Goal: Navigation & Orientation: Find specific page/section

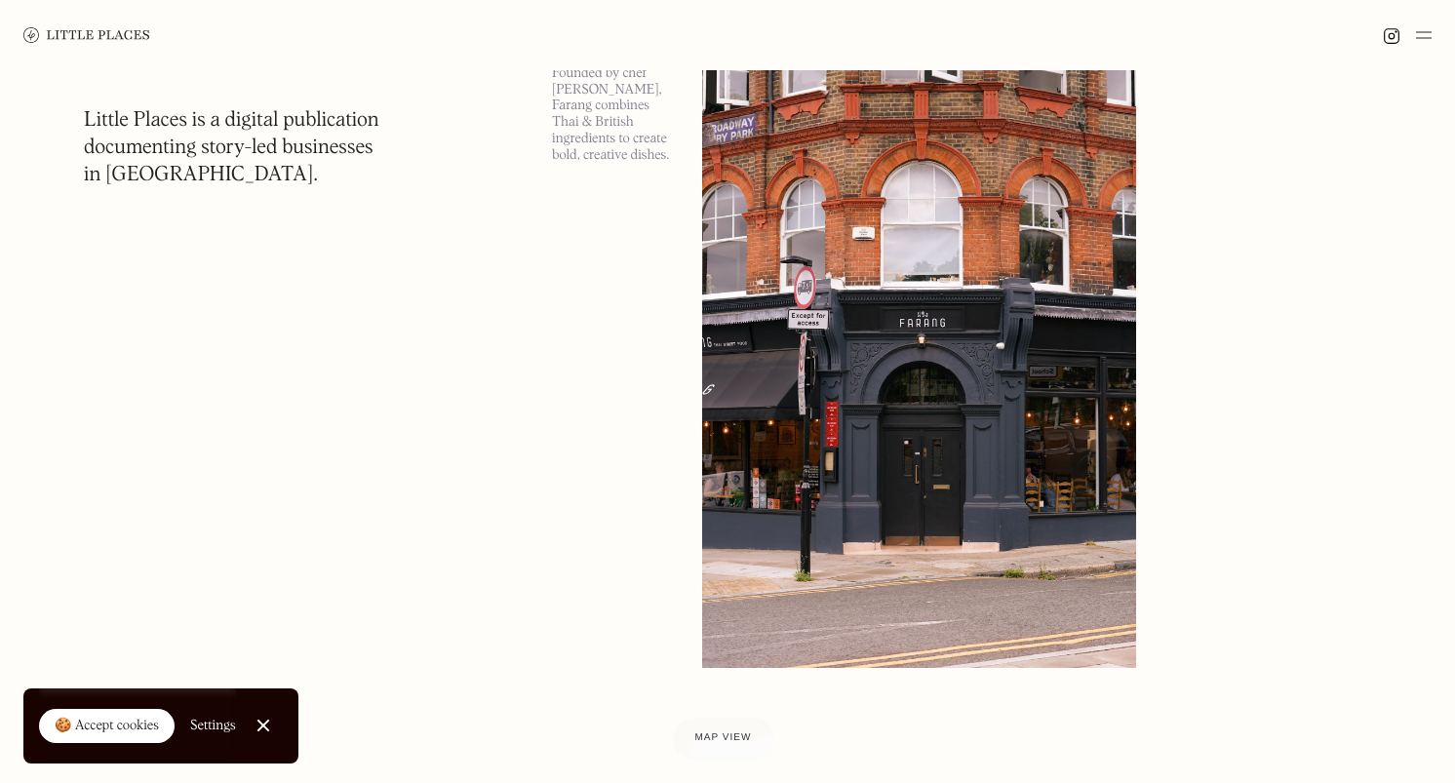
scroll to position [5360, 0]
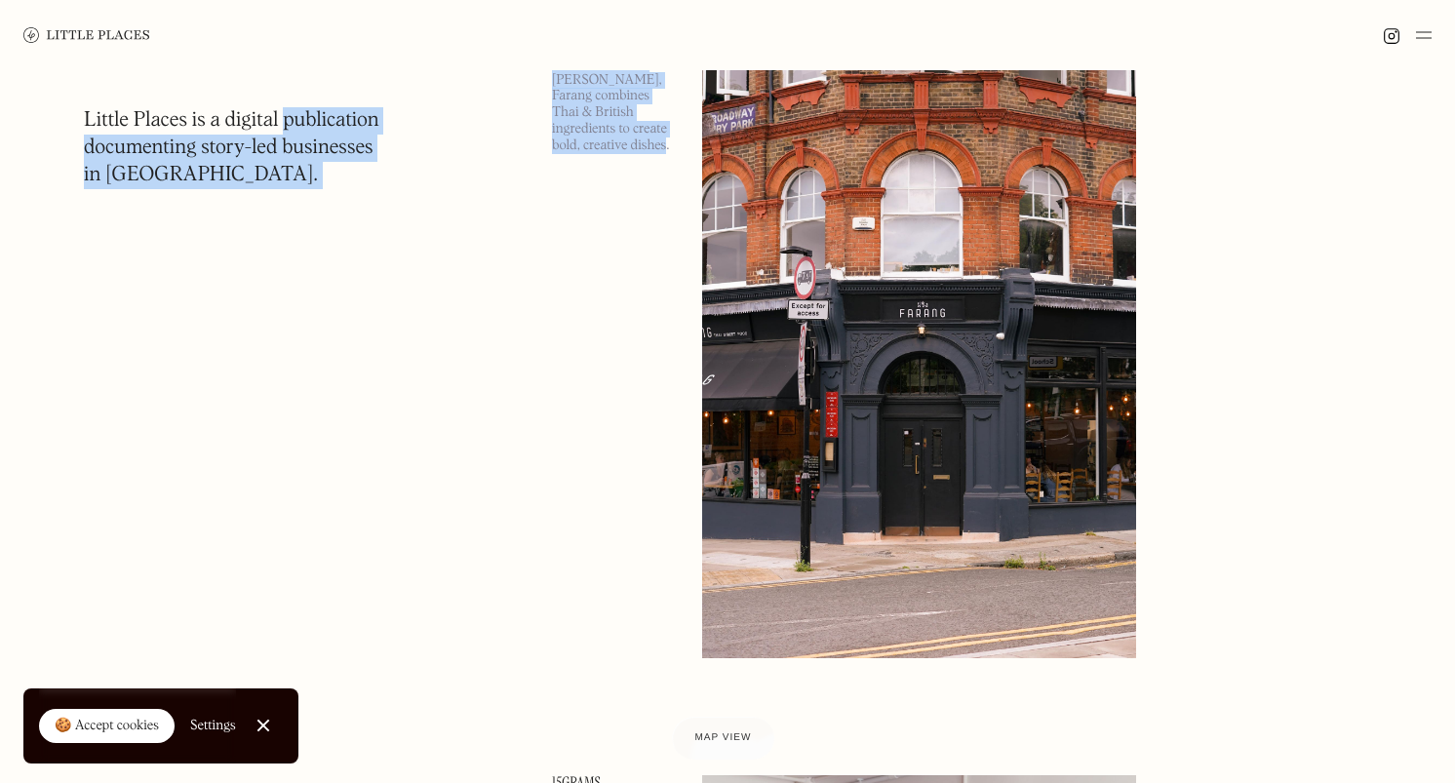
drag, startPoint x: 284, startPoint y: 134, endPoint x: 252, endPoint y: 203, distance: 76.4
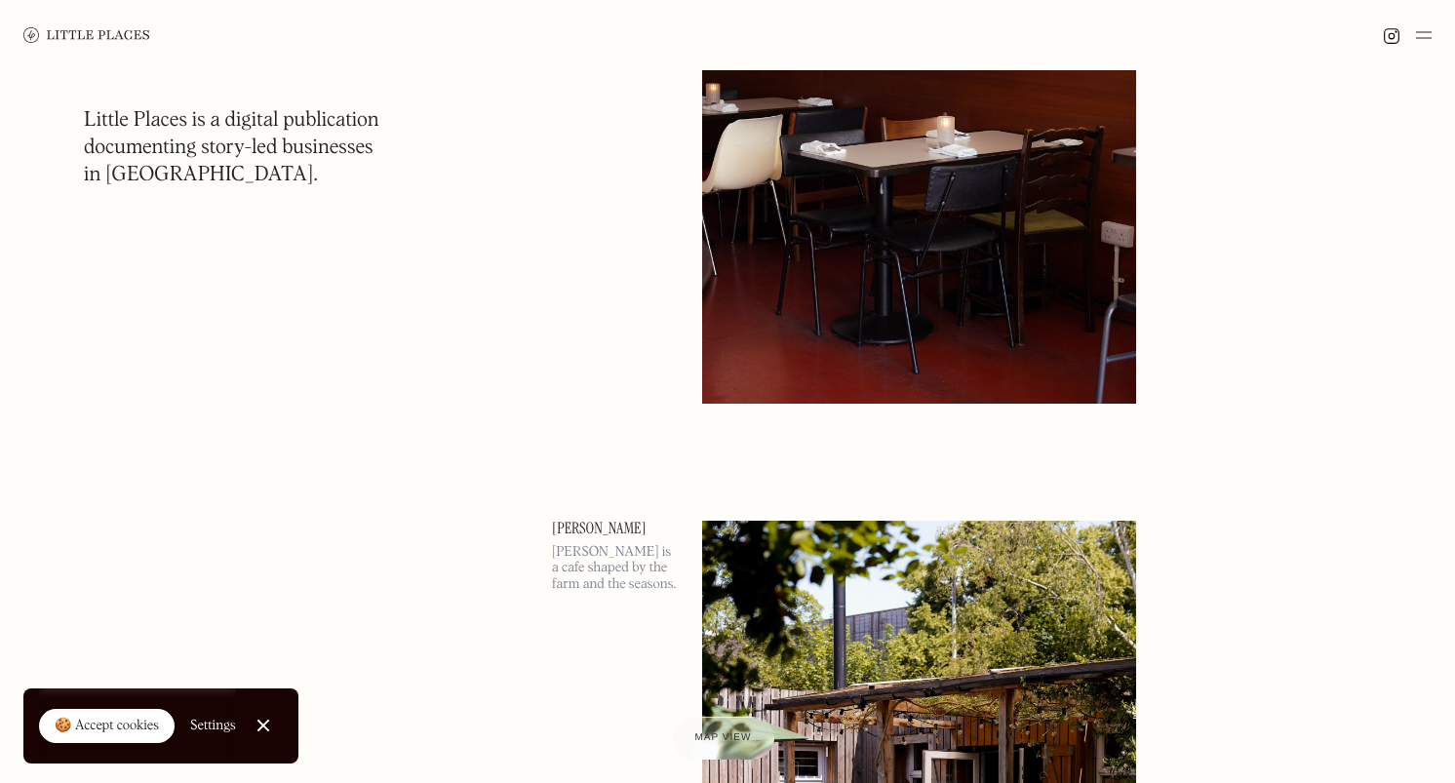
scroll to position [6365, 0]
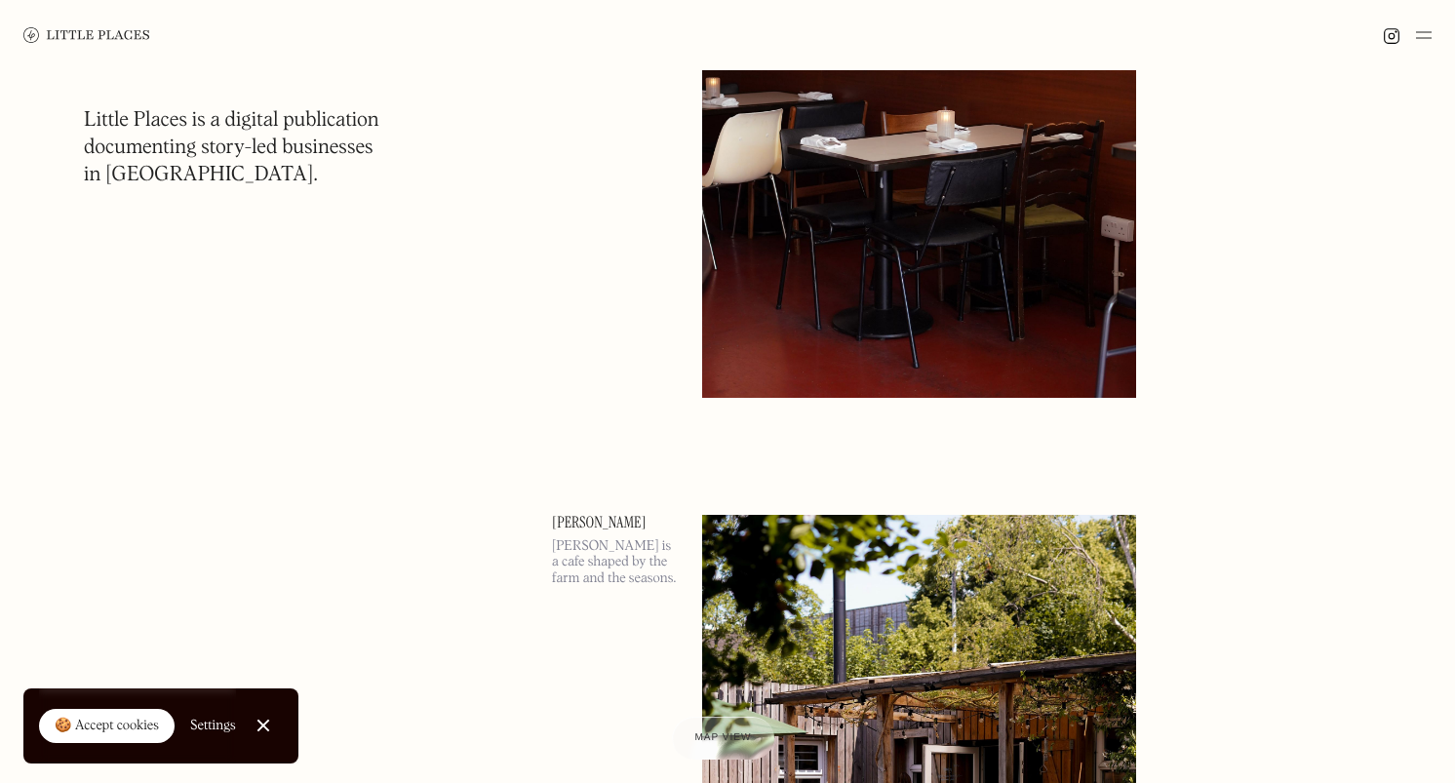
click at [858, 341] on img at bounding box center [919, 84] width 434 height 626
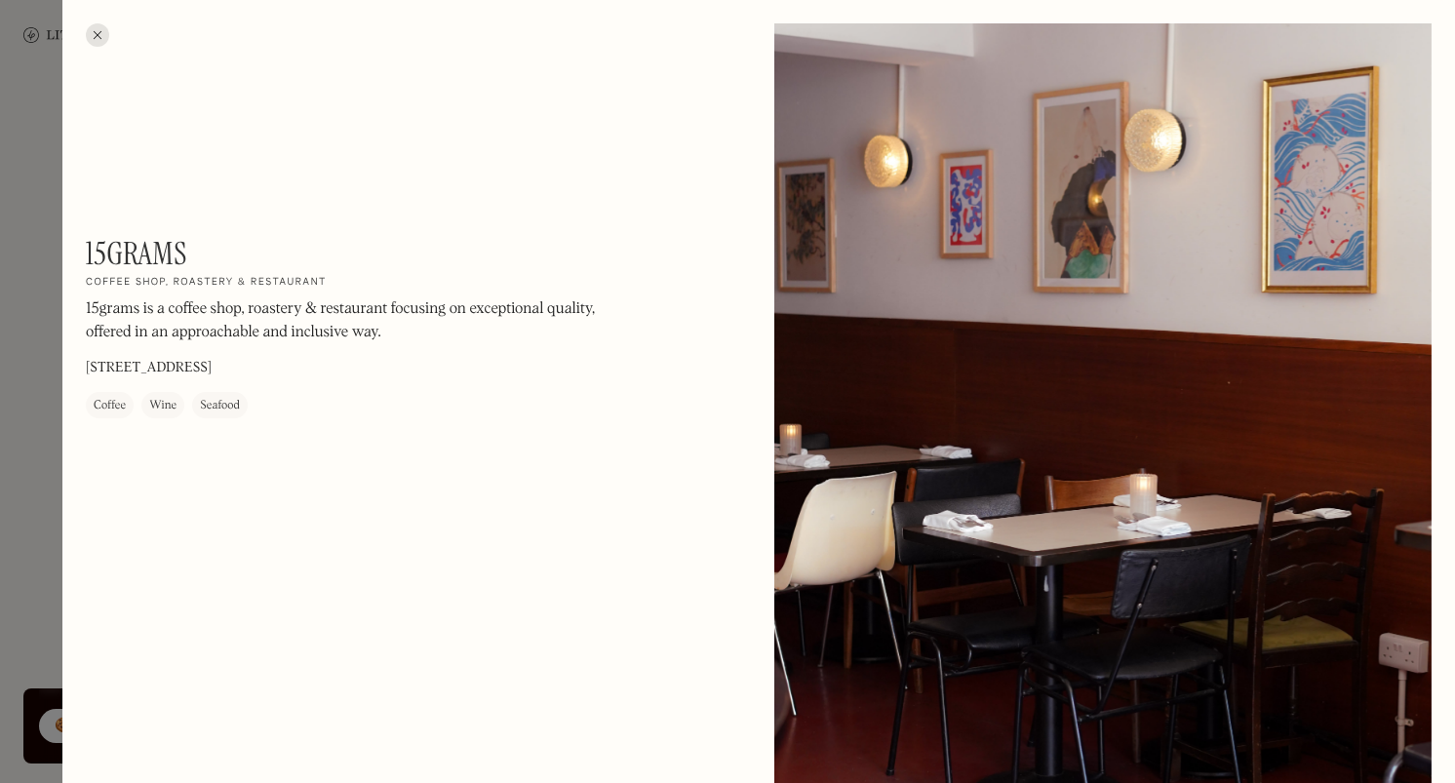
click at [101, 33] on div at bounding box center [97, 34] width 23 height 23
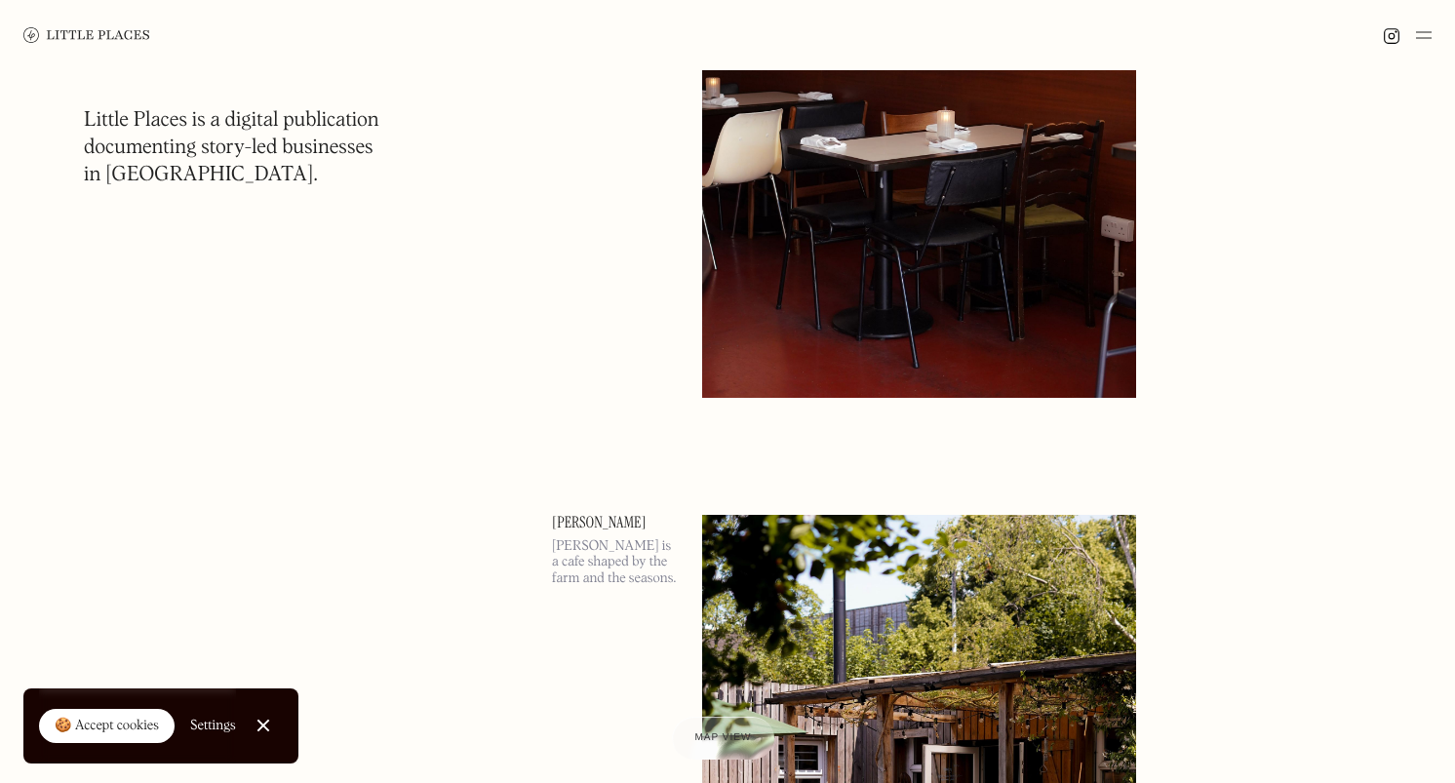
click at [884, 325] on img at bounding box center [919, 84] width 434 height 626
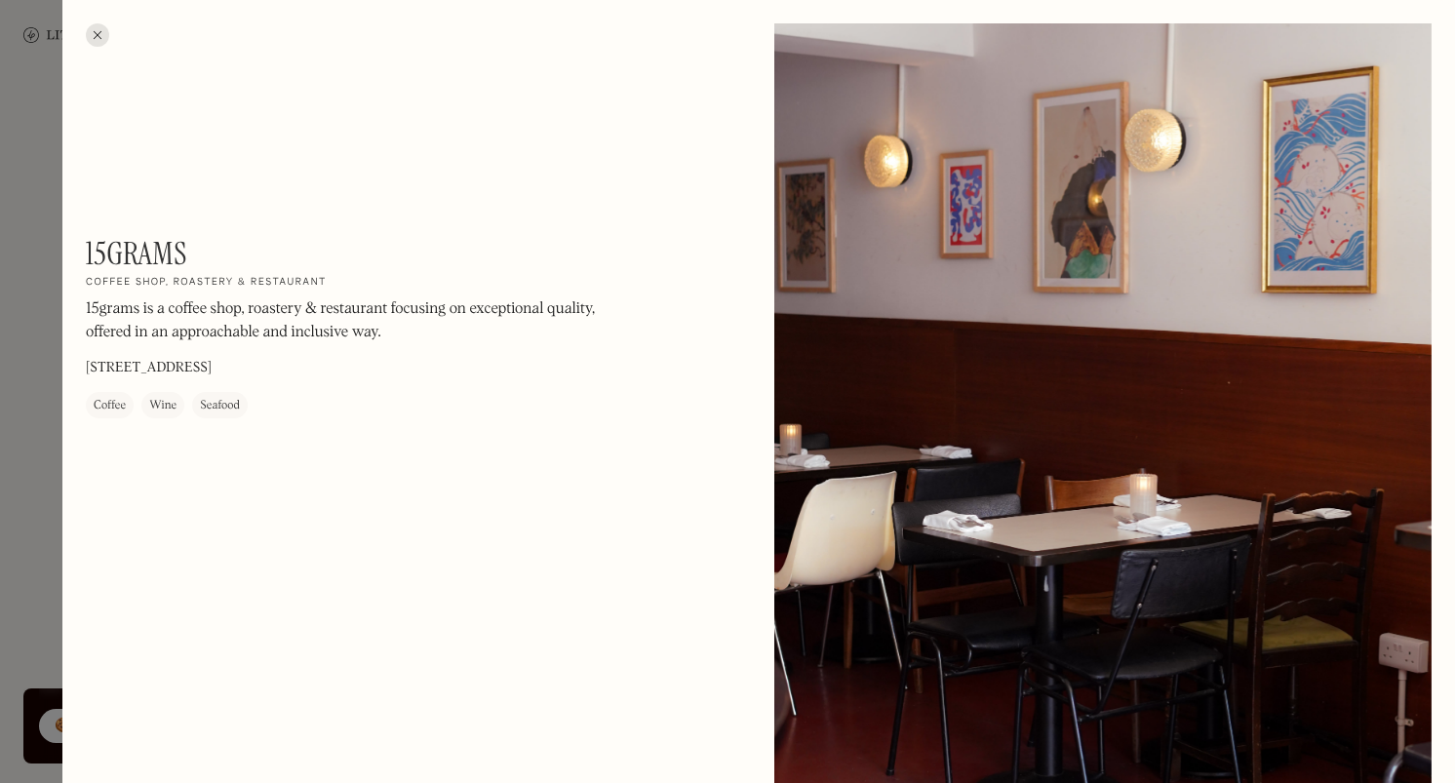
click at [884, 325] on div at bounding box center [1102, 434] width 657 height 822
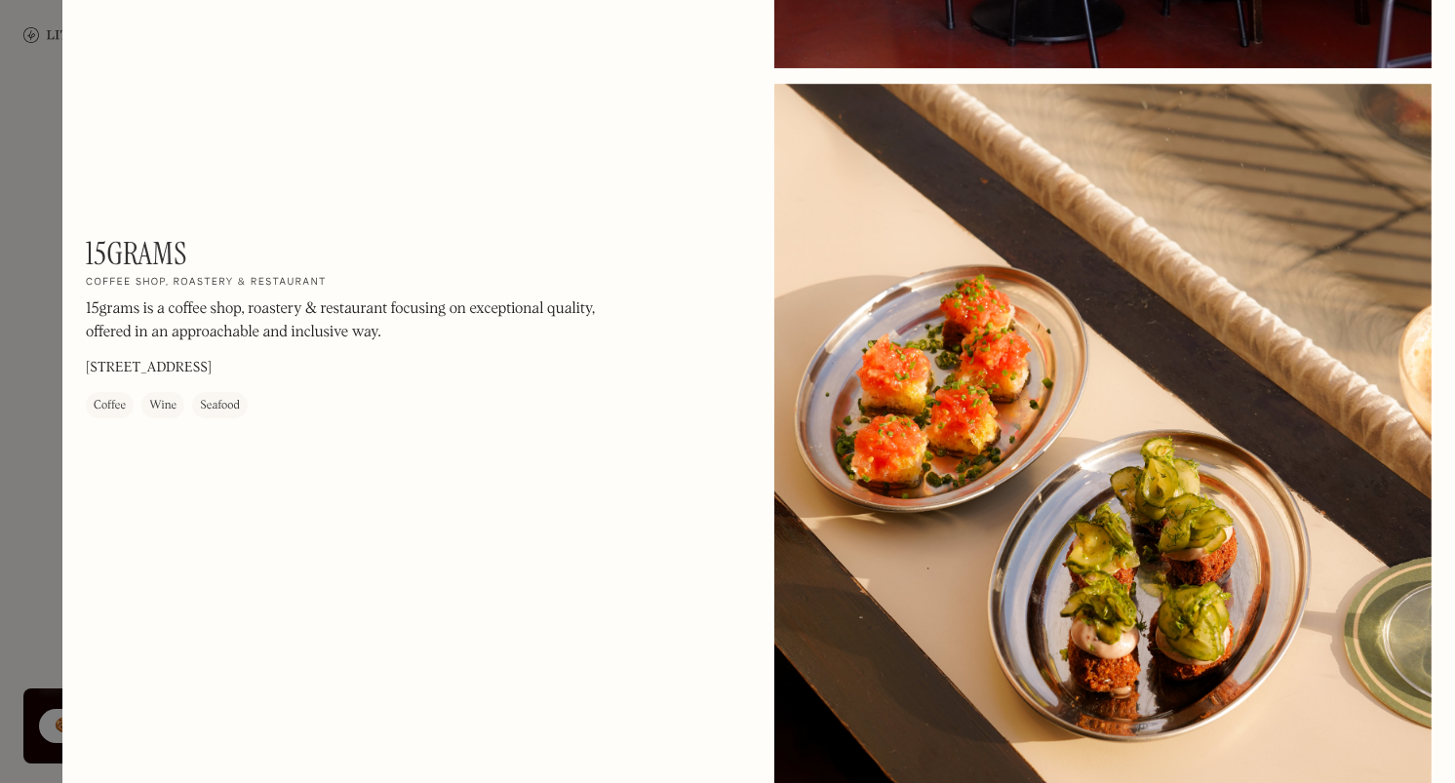
scroll to position [795, 0]
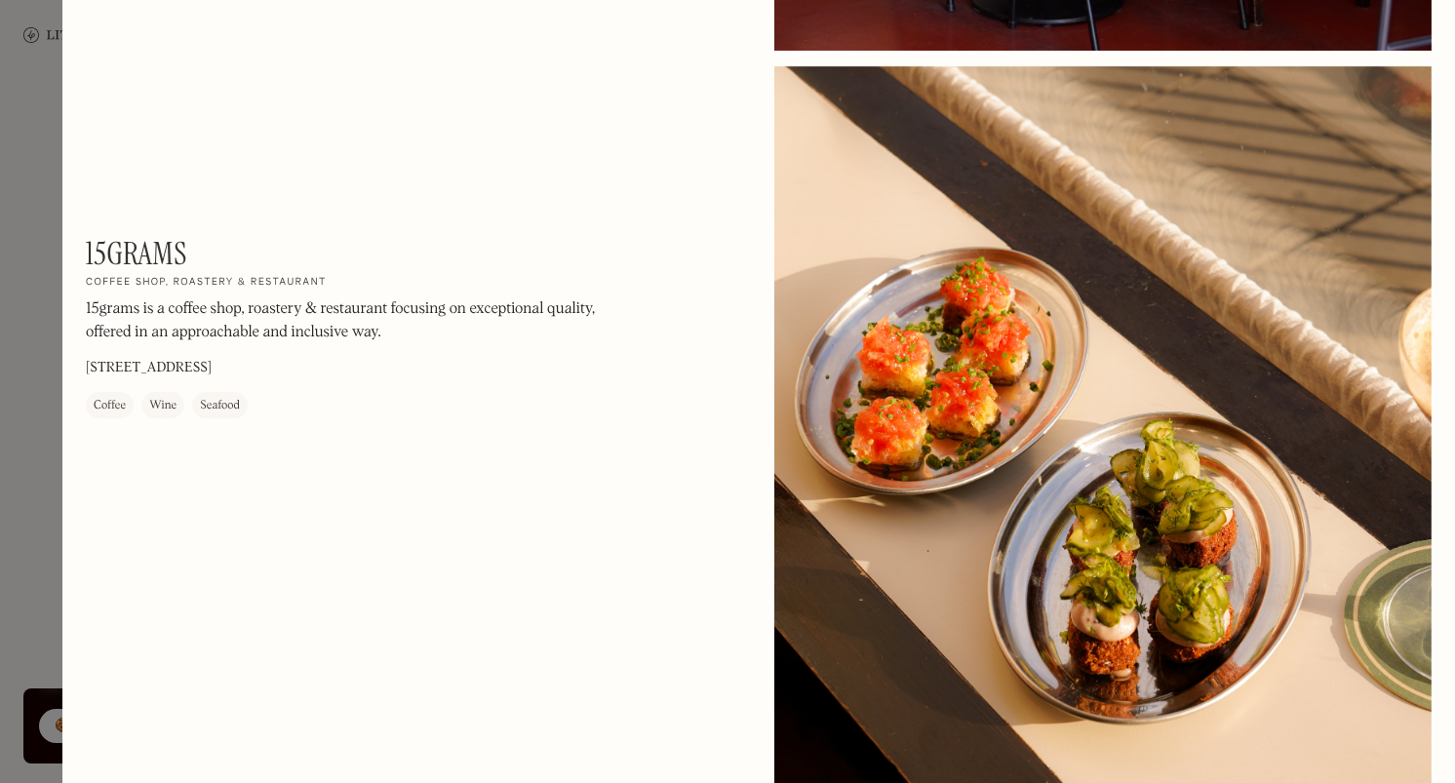
click at [227, 408] on div "Seafood" at bounding box center [220, 406] width 40 height 20
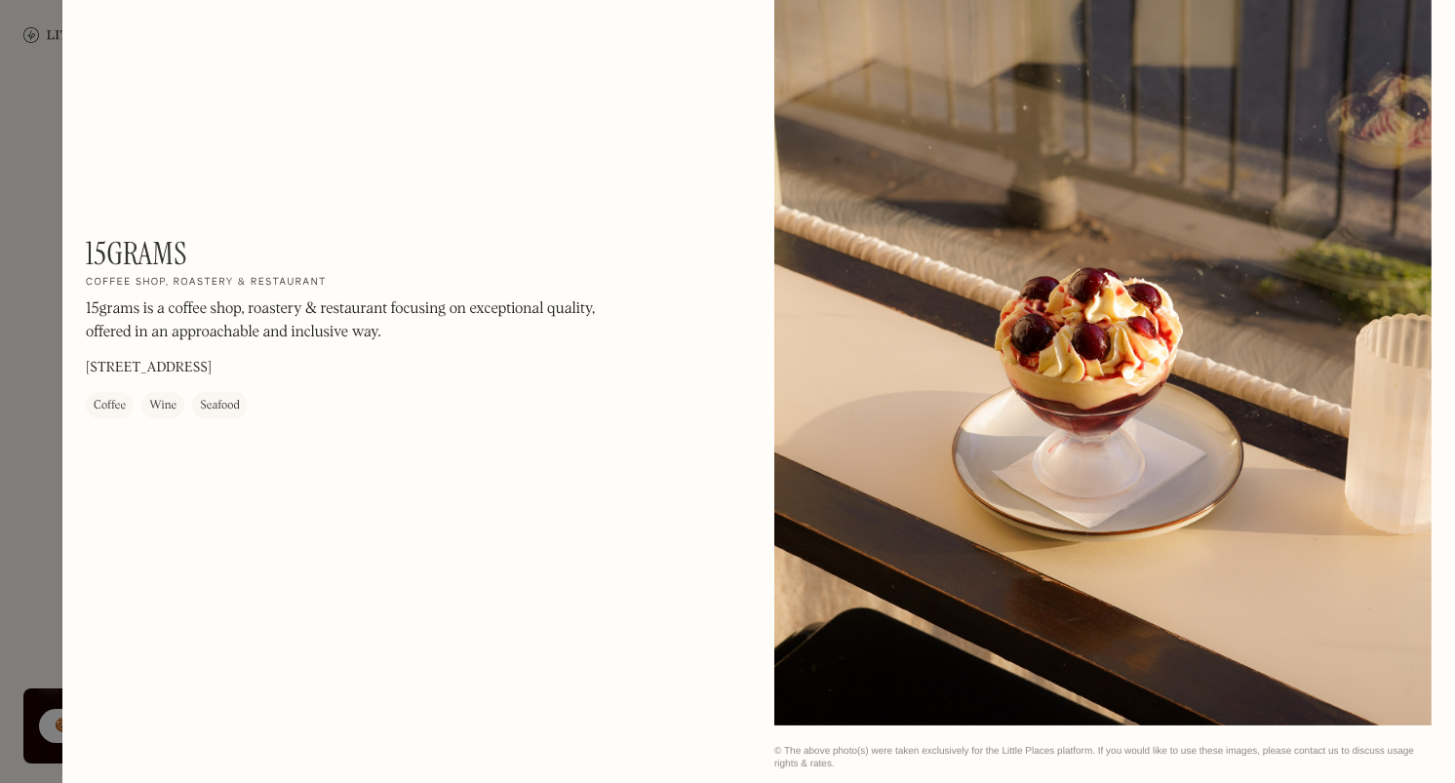
scroll to position [3104, 0]
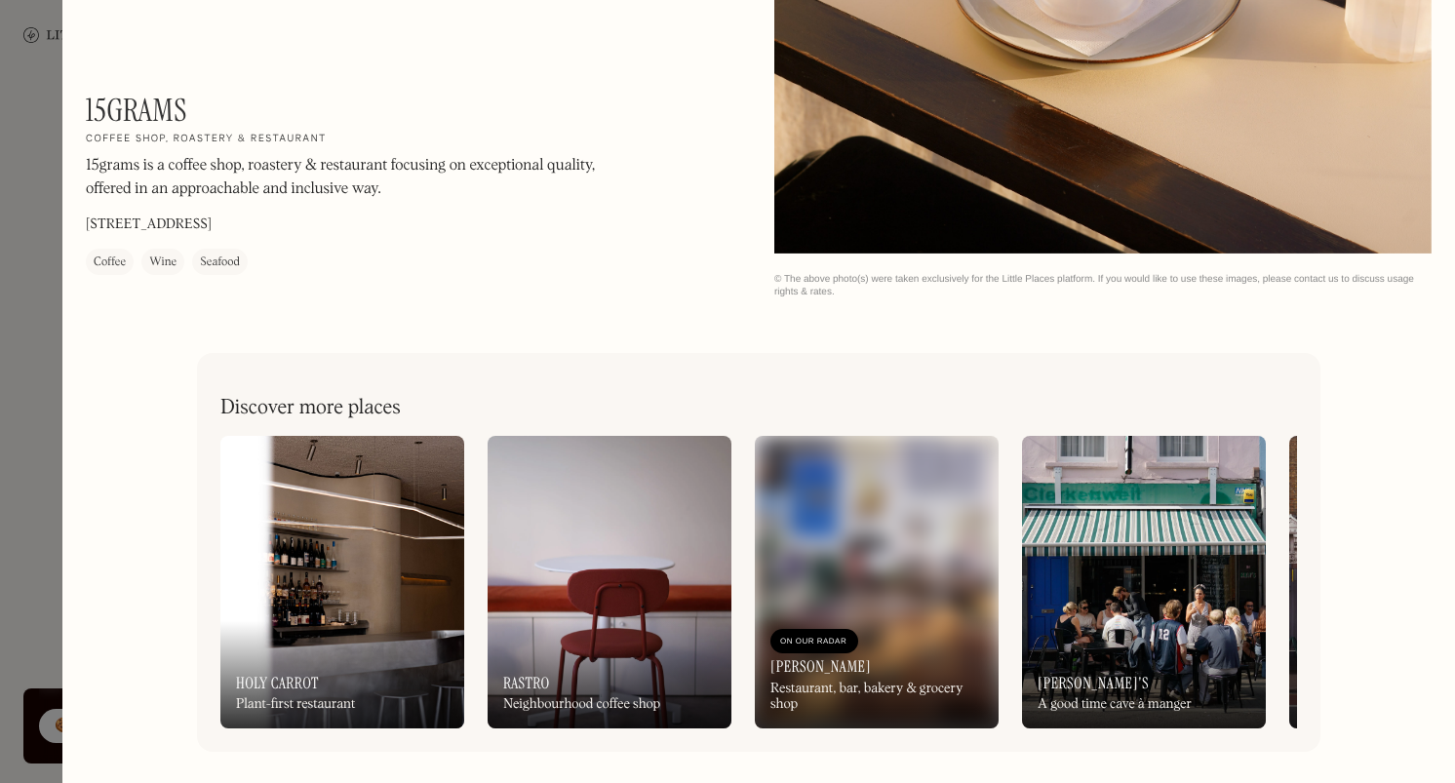
click at [376, 535] on img at bounding box center [342, 582] width 244 height 293
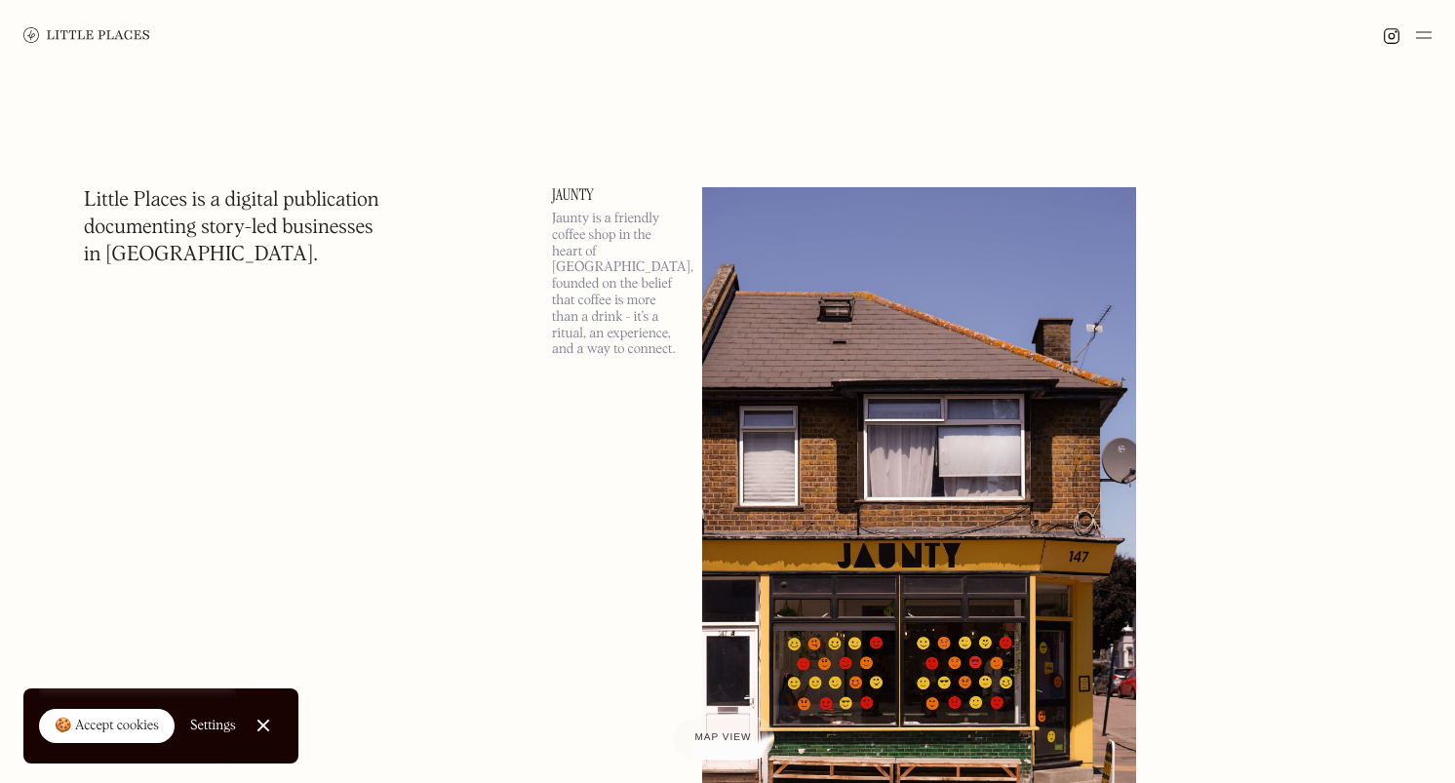
click at [824, 296] on img at bounding box center [919, 500] width 434 height 626
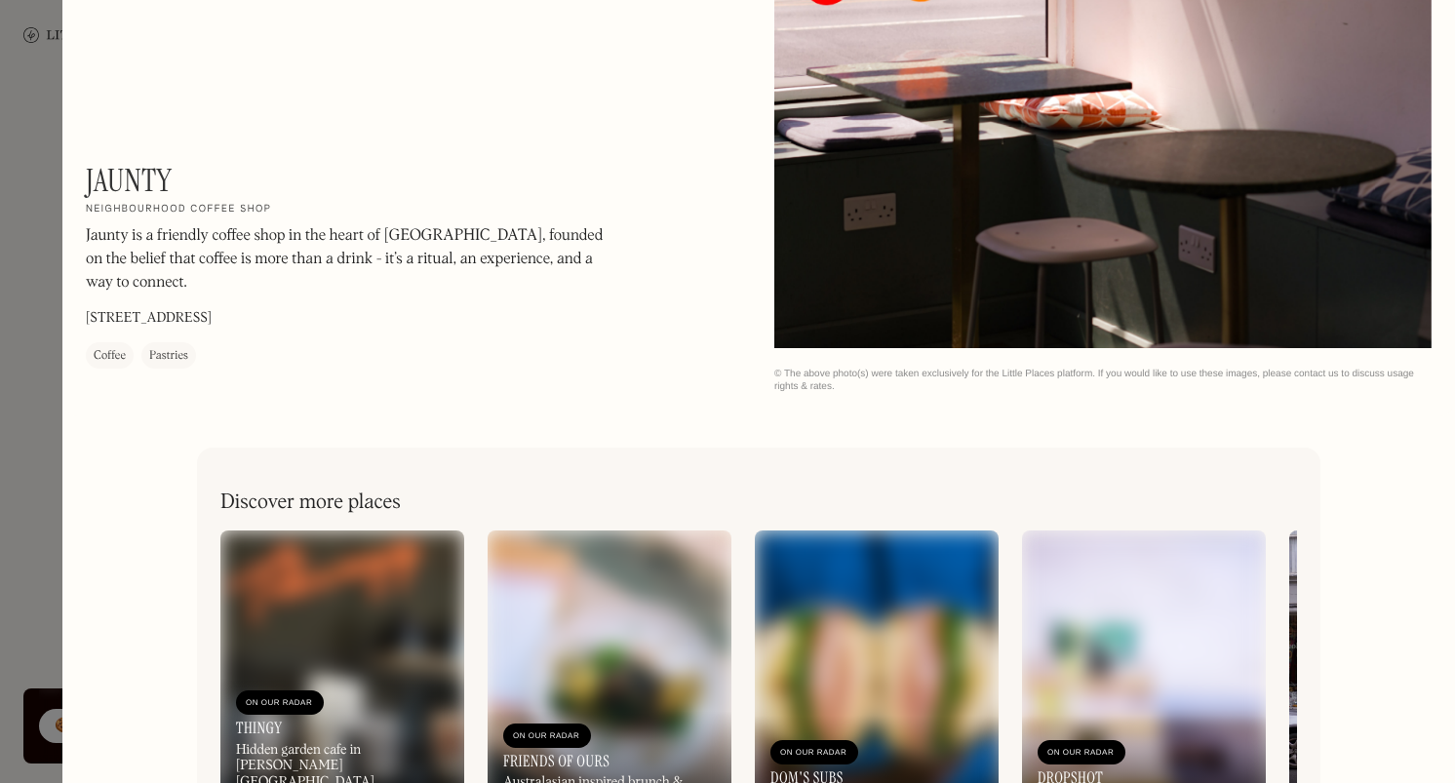
scroll to position [2266, 0]
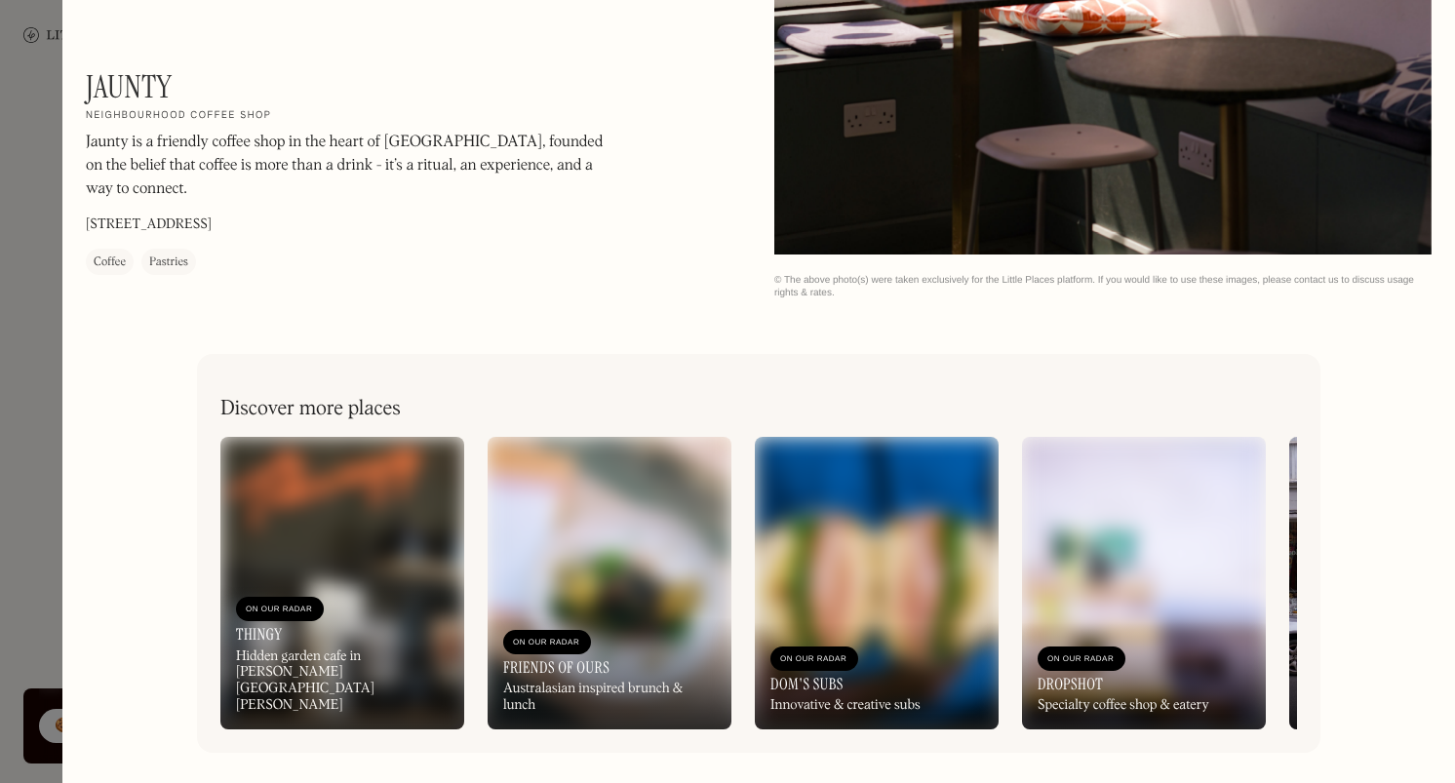
click at [928, 570] on img at bounding box center [877, 583] width 244 height 293
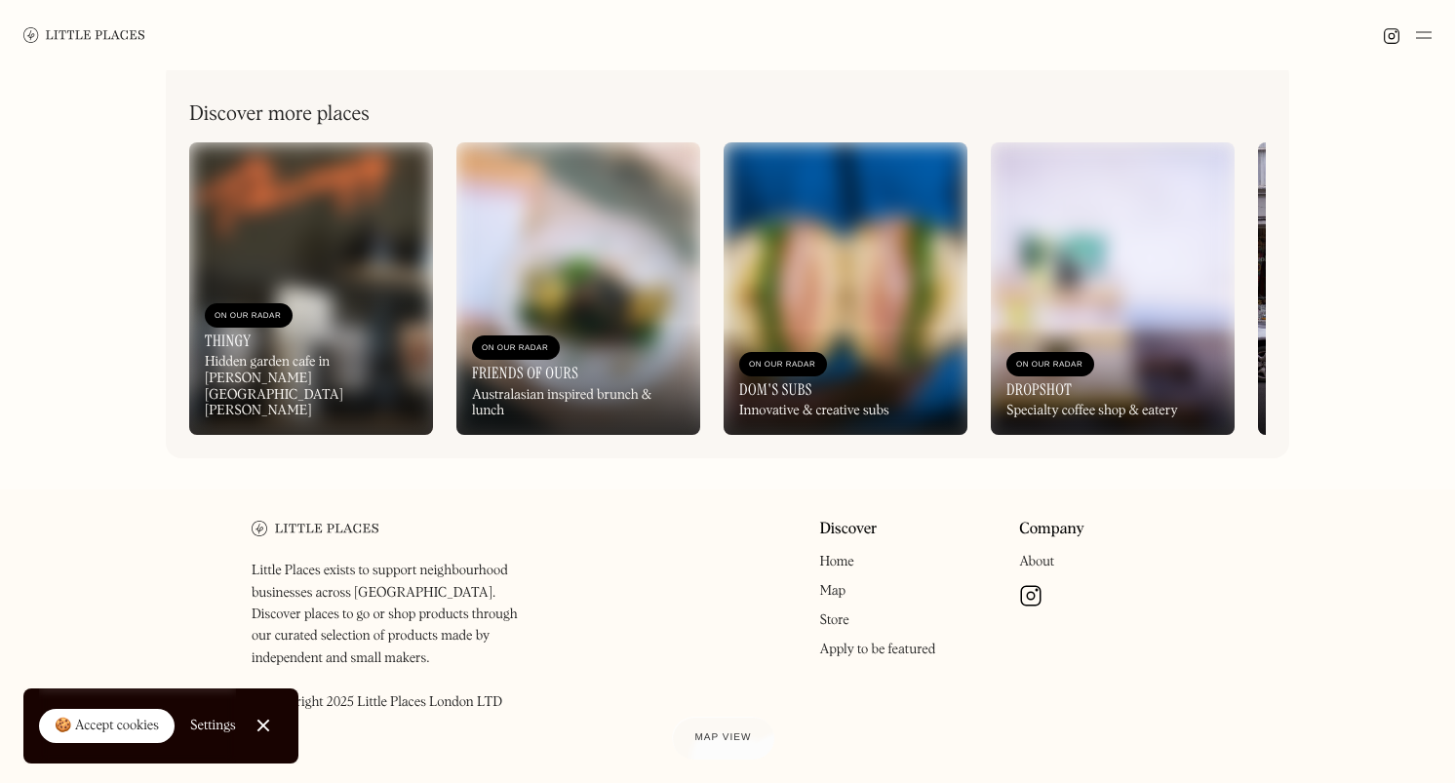
scroll to position [910, 0]
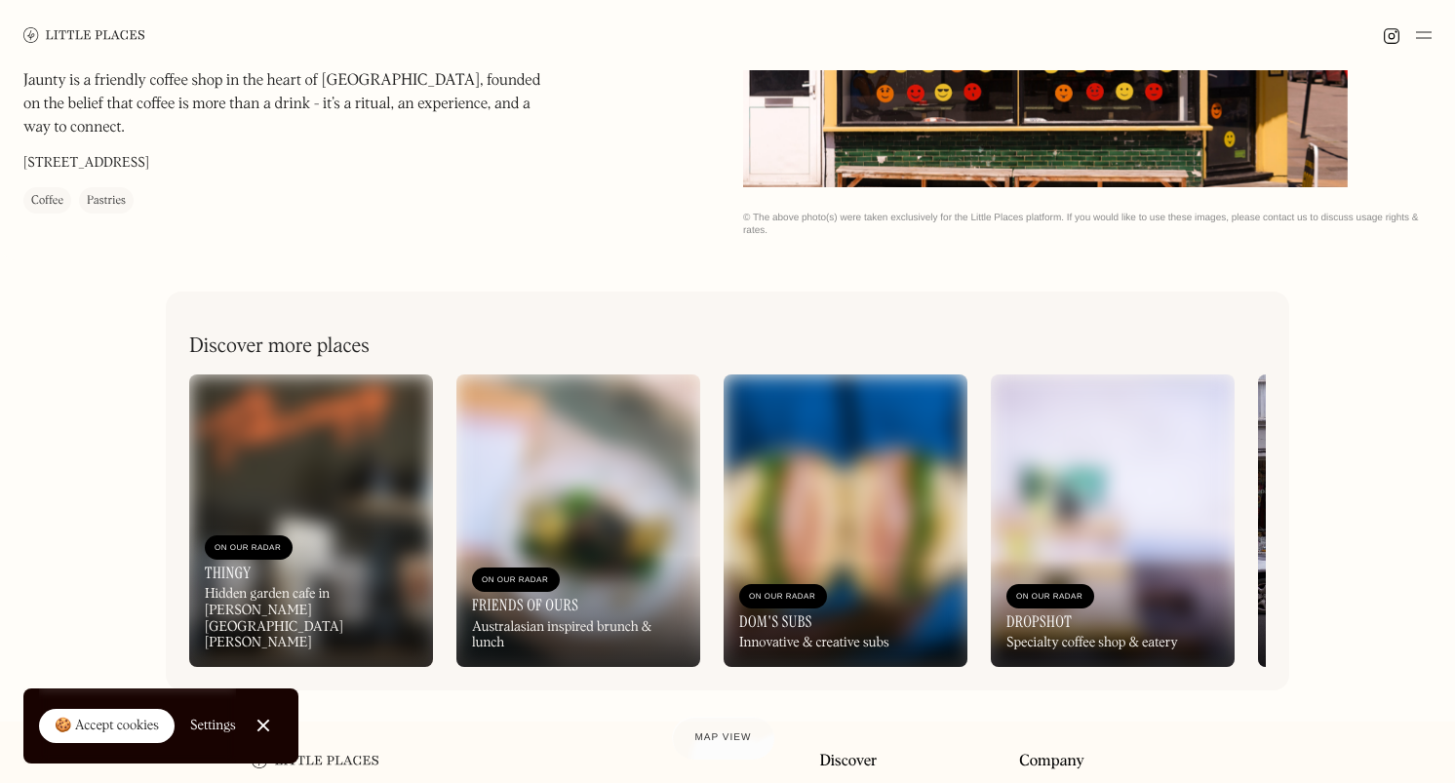
scroll to position [910, 0]
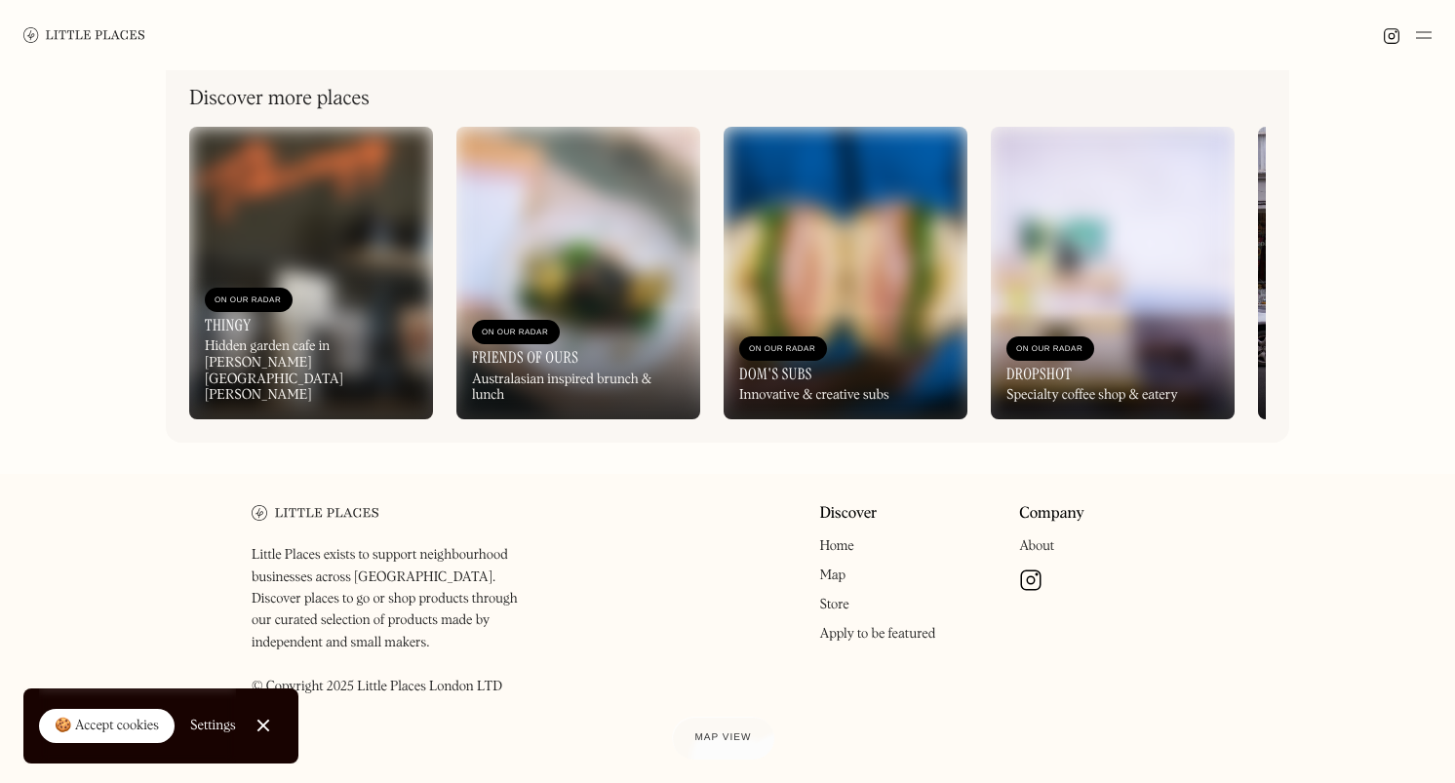
click at [75, 40] on img at bounding box center [84, 34] width 122 height 15
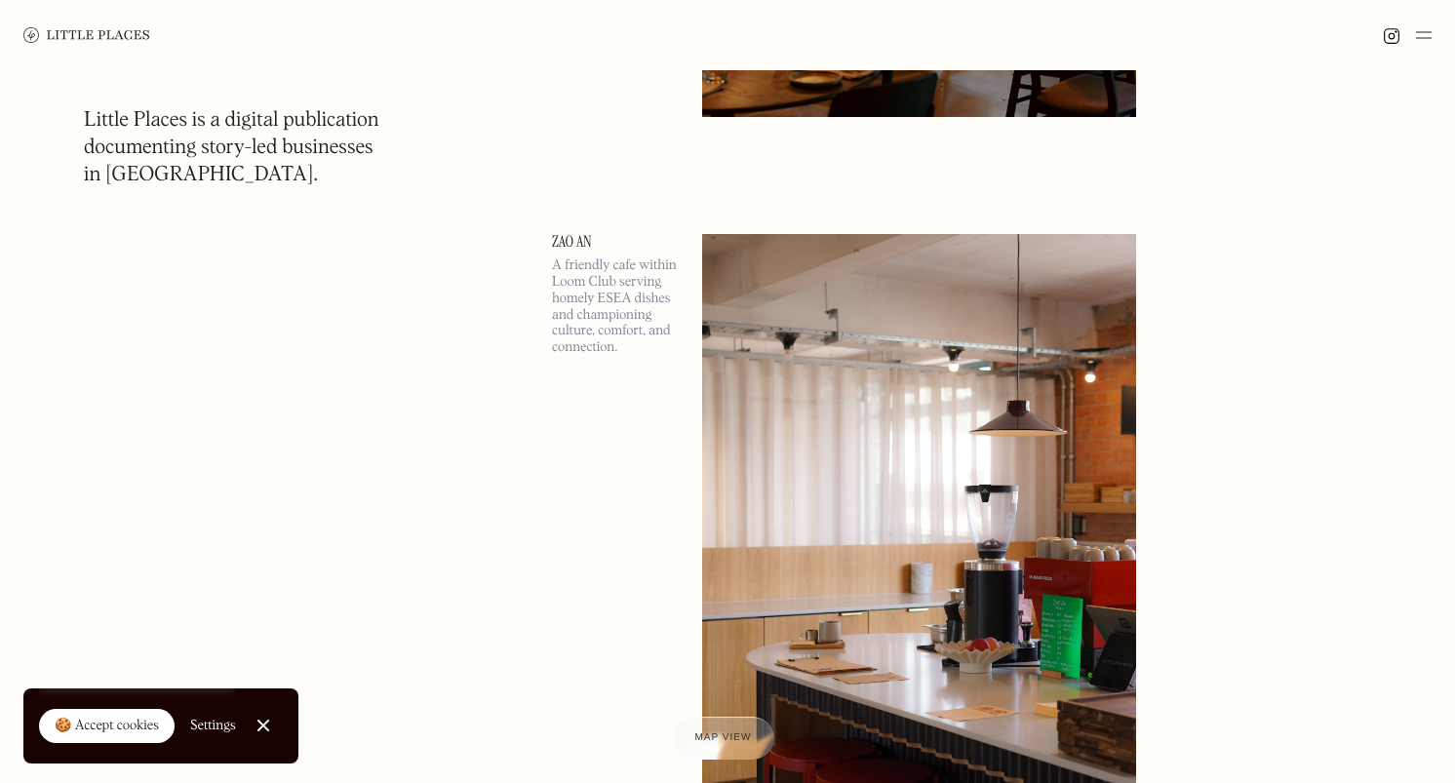
scroll to position [2188, 0]
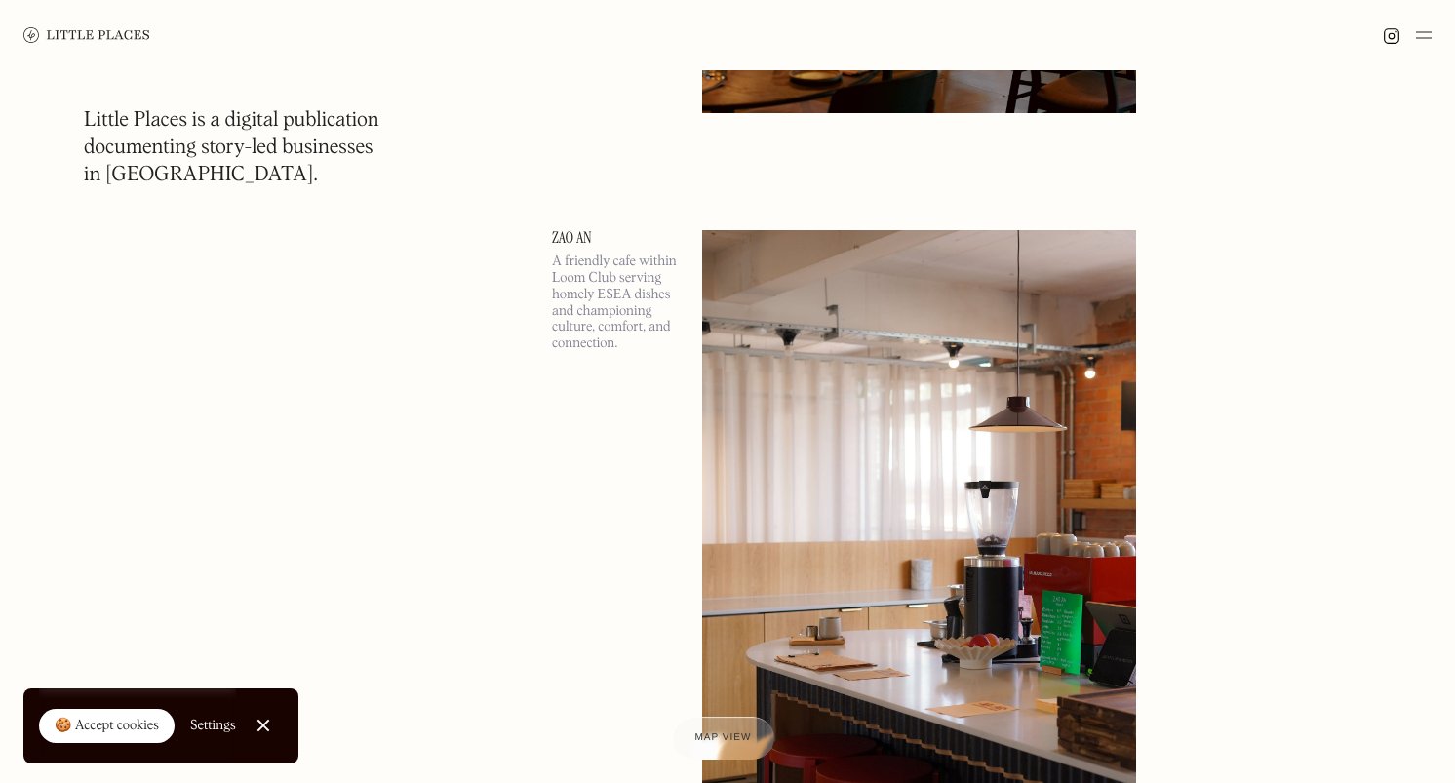
click at [813, 355] on img at bounding box center [919, 543] width 434 height 626
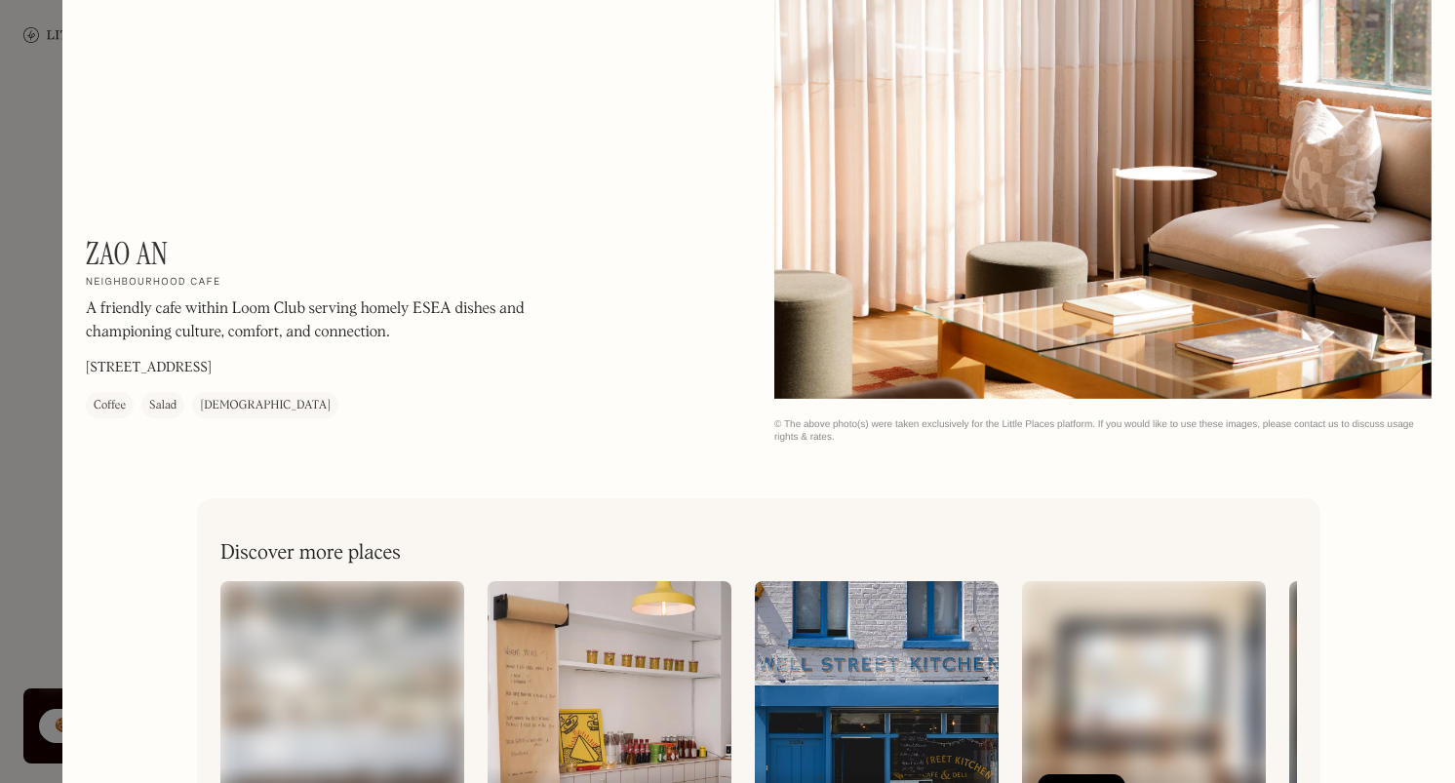
scroll to position [3104, 0]
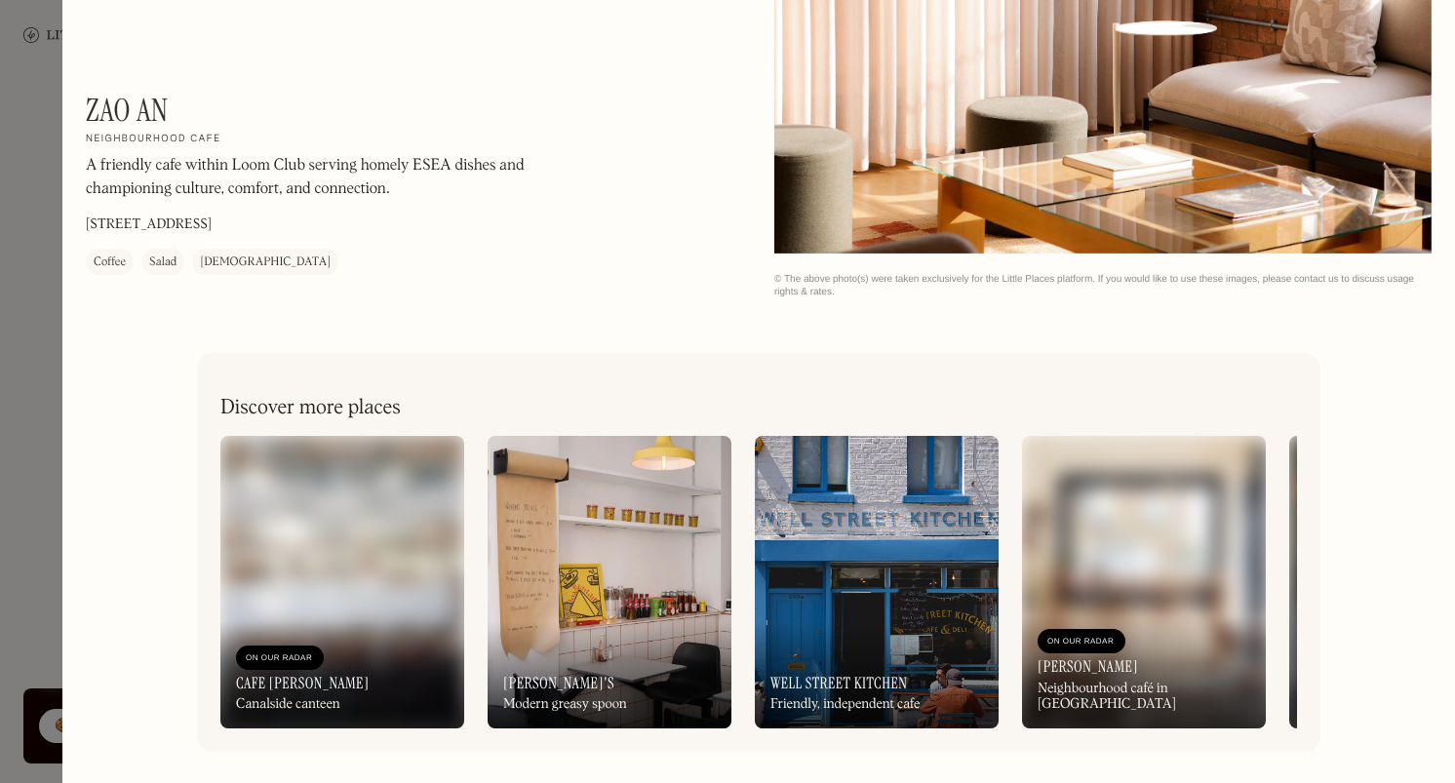
click at [41, 298] on div at bounding box center [727, 391] width 1455 height 783
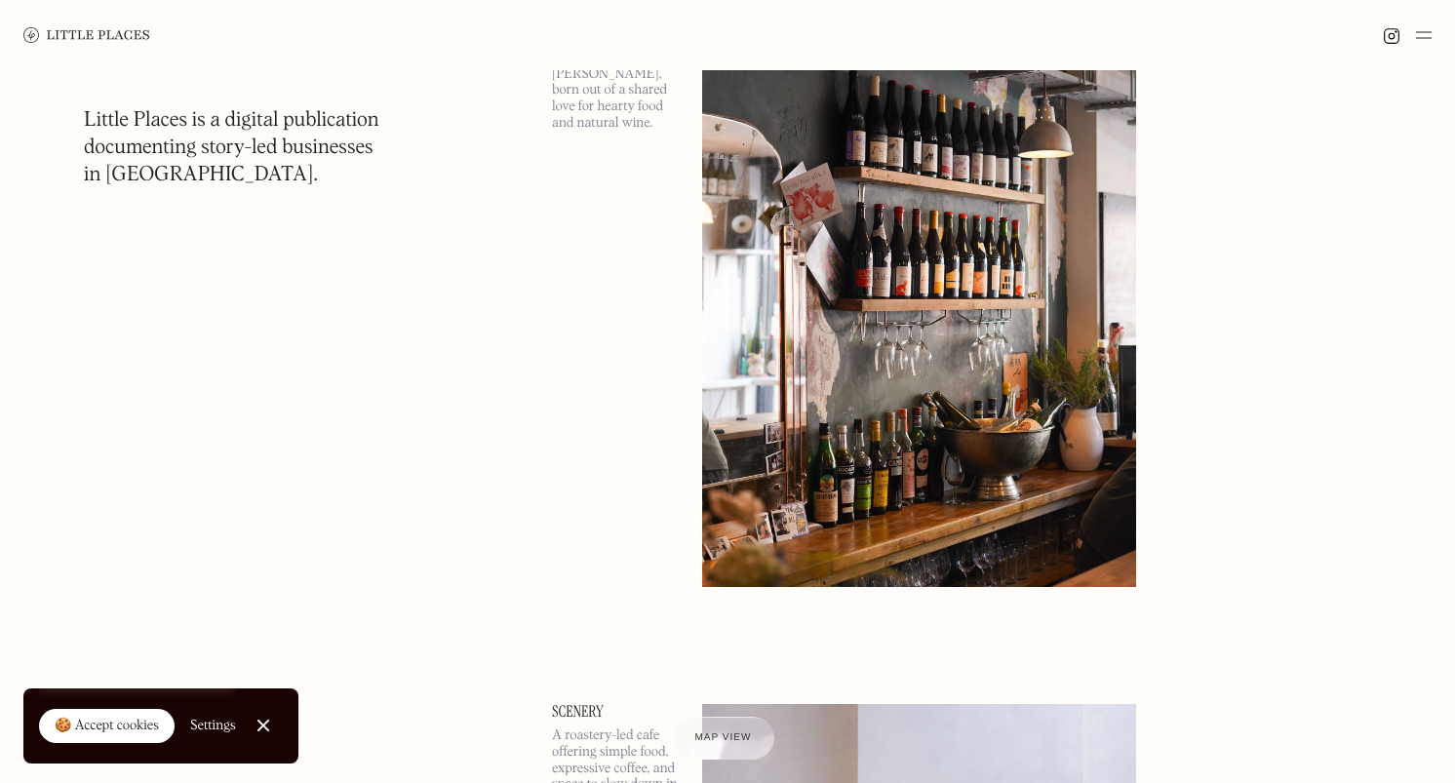
scroll to position [3224, 0]
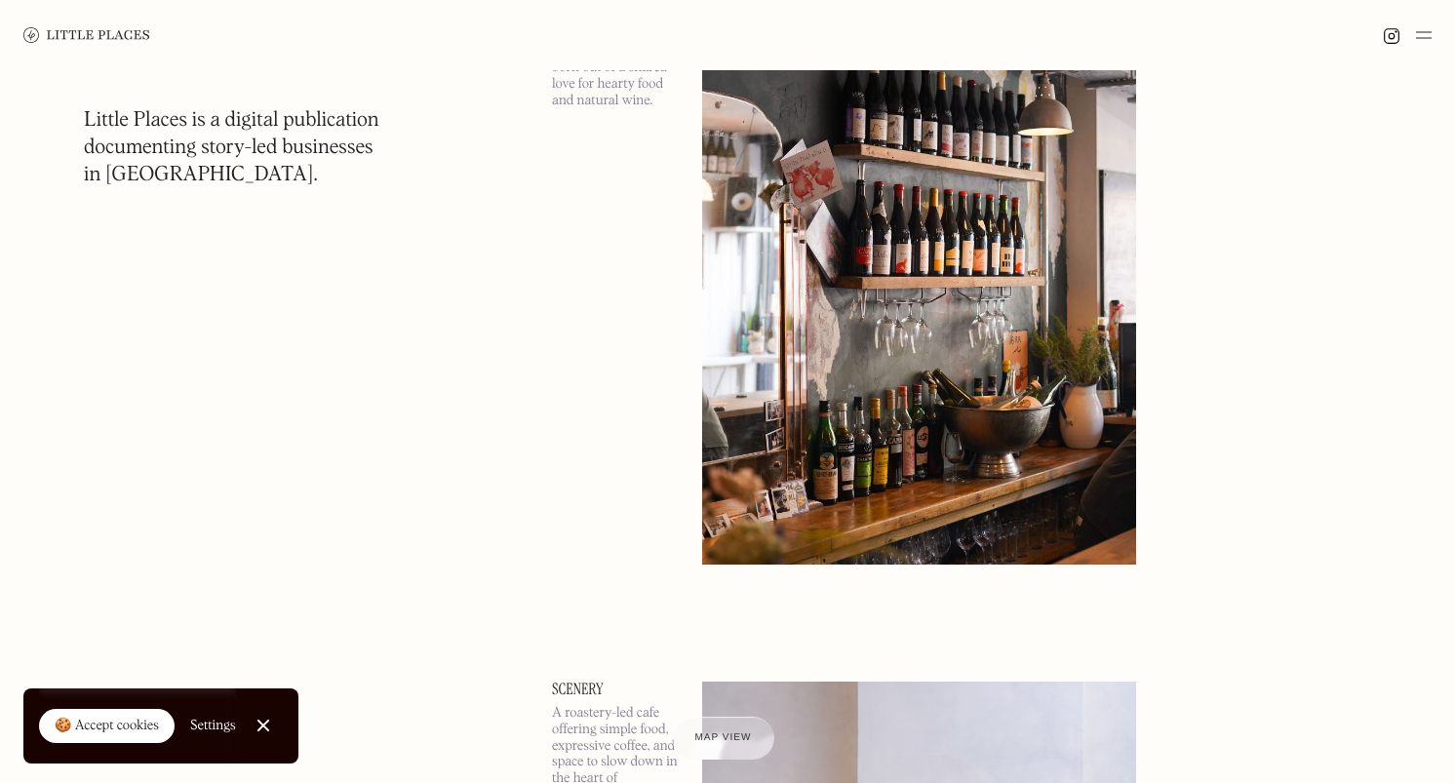
click at [785, 488] on img at bounding box center [919, 252] width 434 height 626
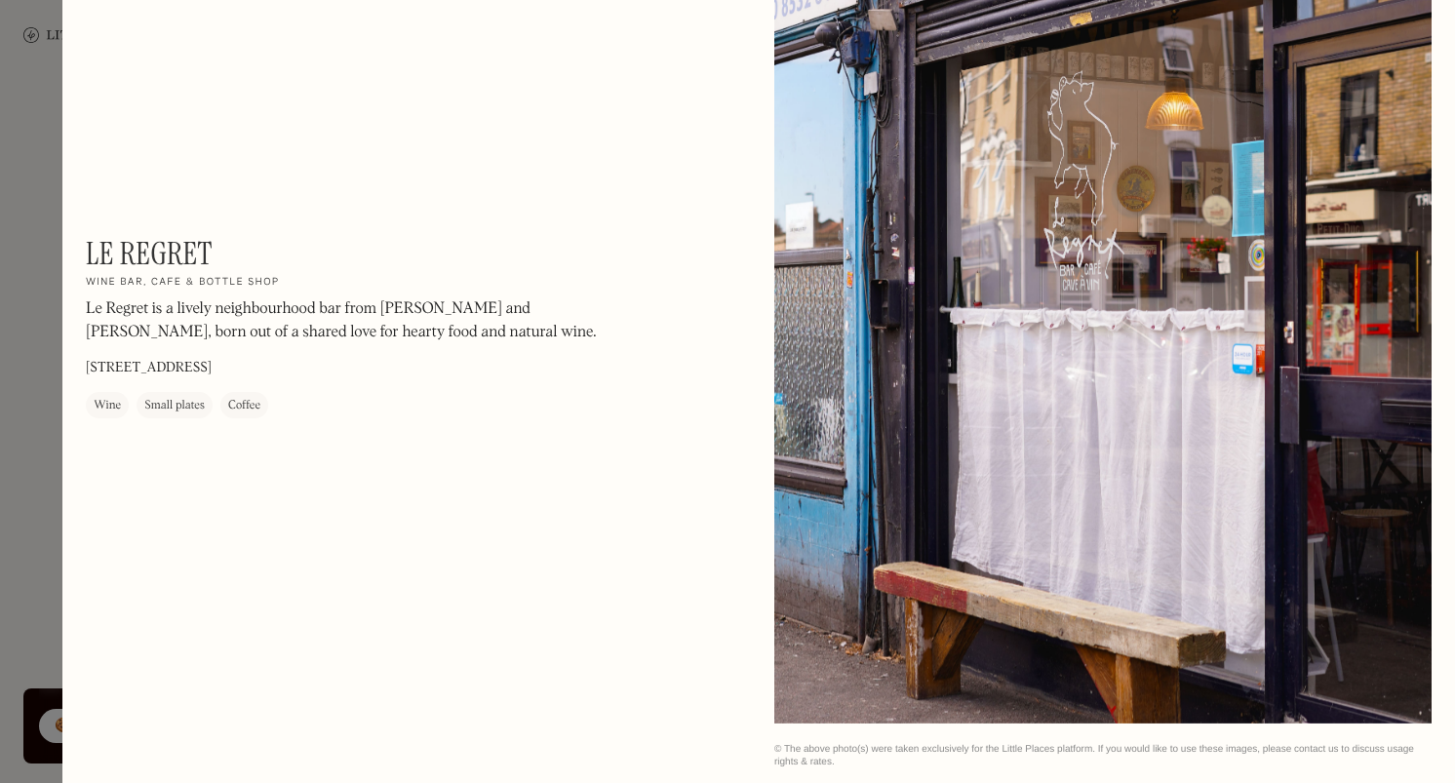
scroll to position [2624, 0]
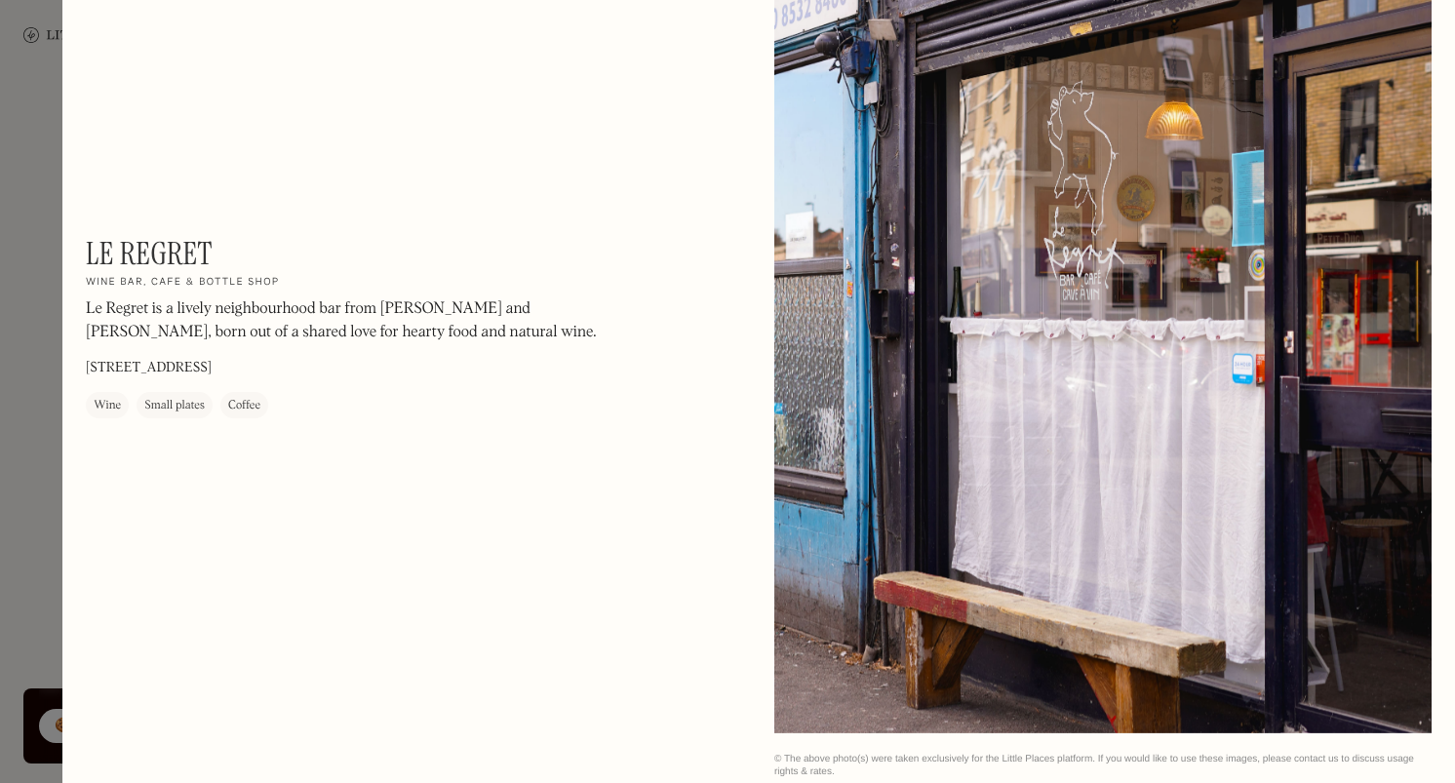
click at [41, 334] on div at bounding box center [727, 391] width 1455 height 783
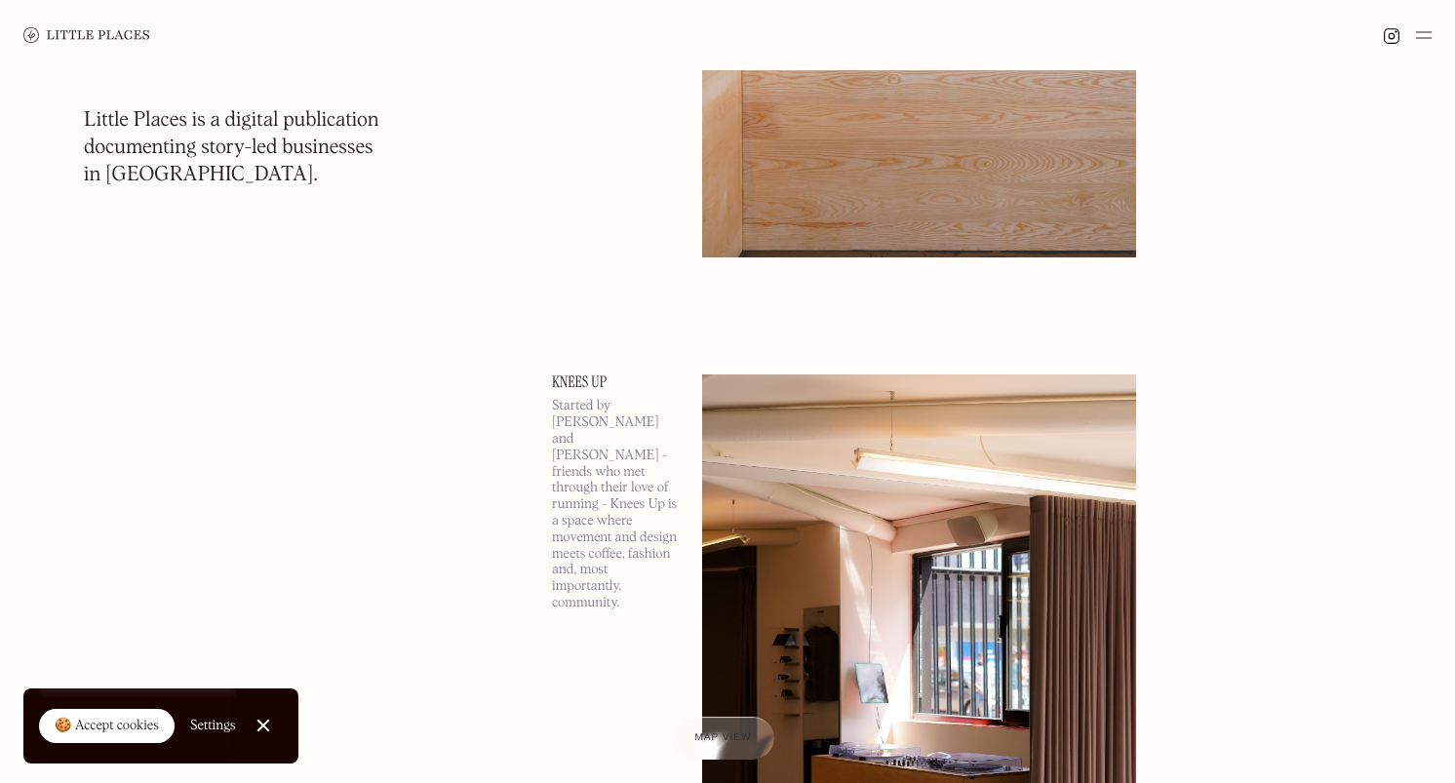
scroll to position [4484, 0]
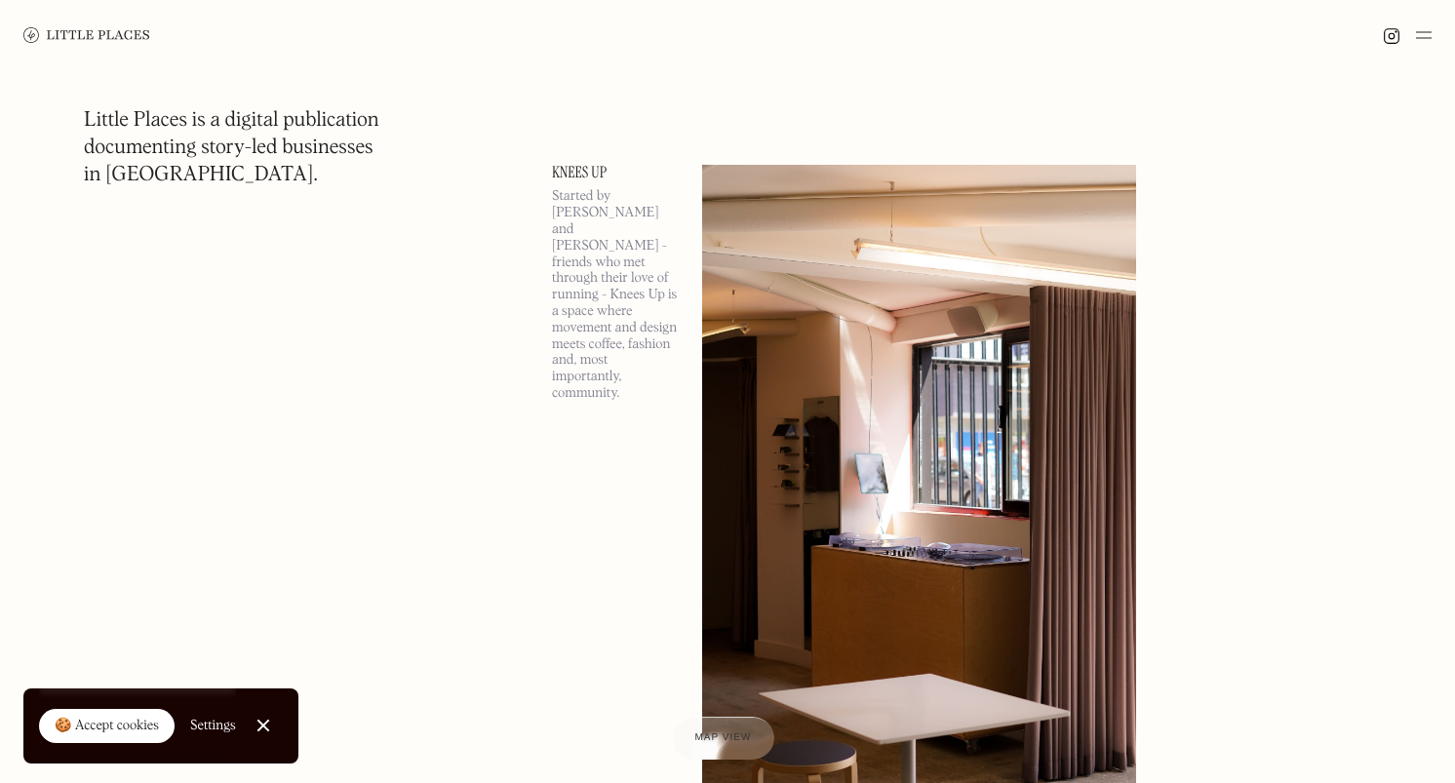
click at [778, 415] on img at bounding box center [919, 478] width 434 height 626
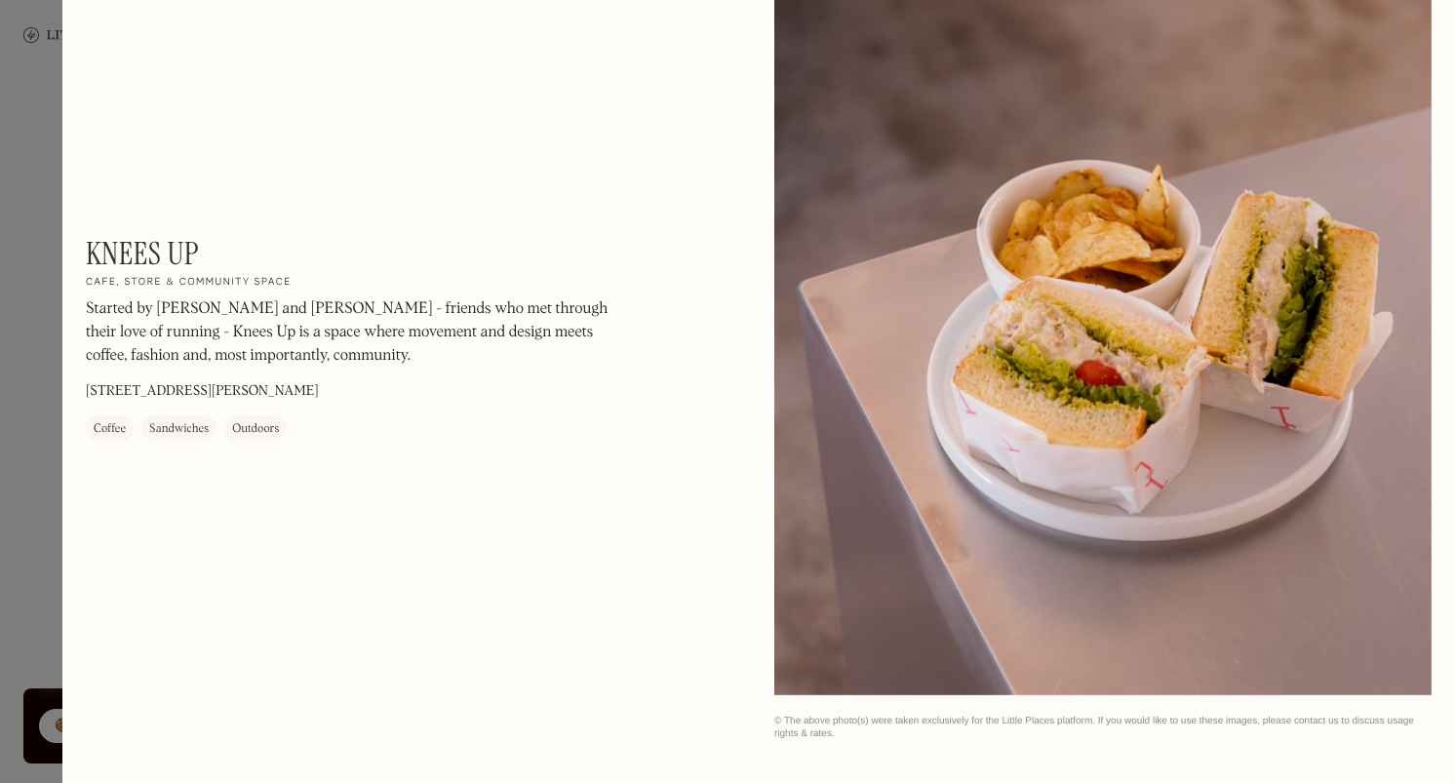
scroll to position [2266, 0]
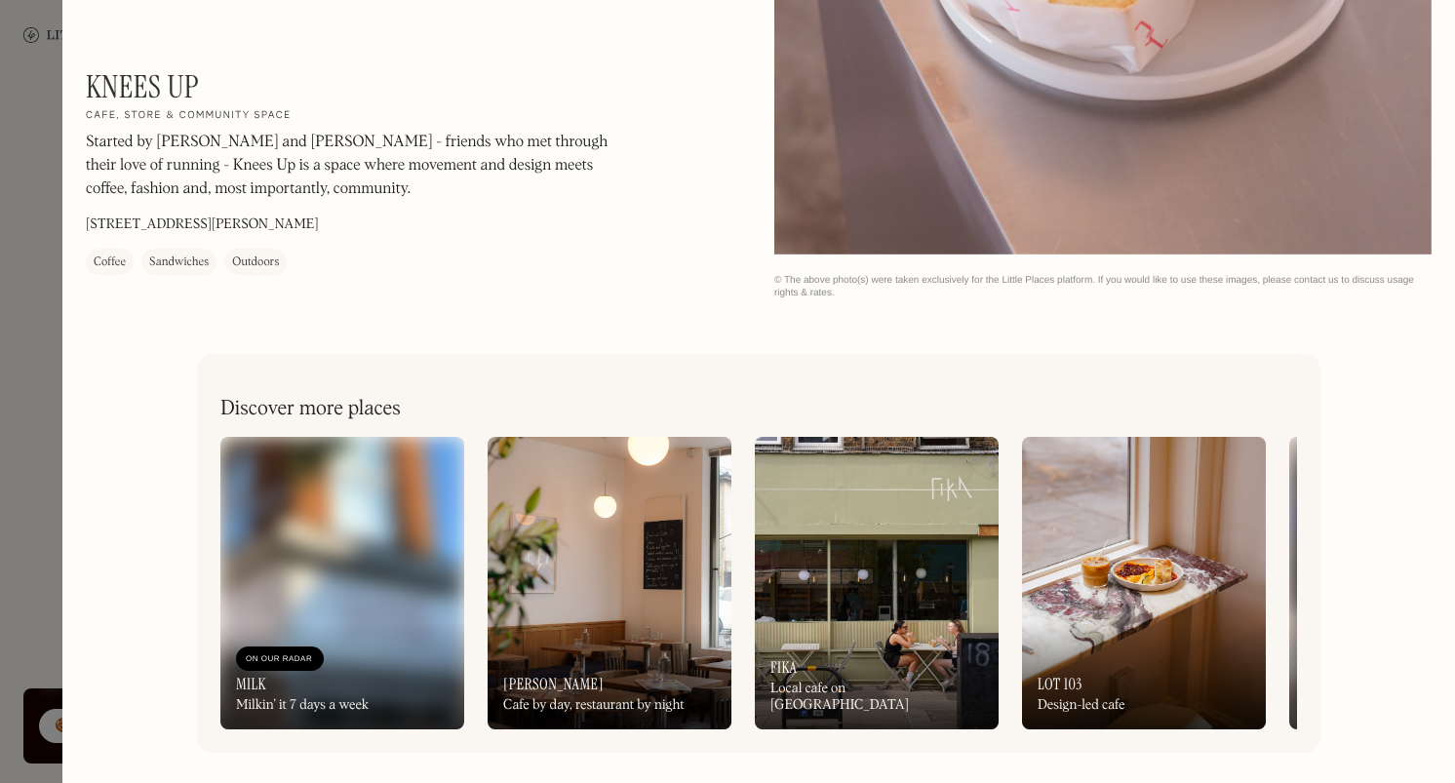
click at [40, 385] on div at bounding box center [727, 391] width 1455 height 783
